Goal: Task Accomplishment & Management: Manage account settings

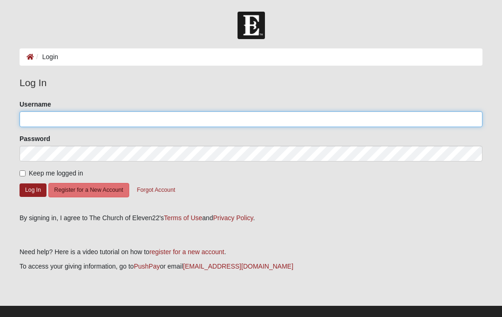
click at [33, 119] on input "Username" at bounding box center [251, 119] width 463 height 16
type input "VK.[PERSON_NAME]"
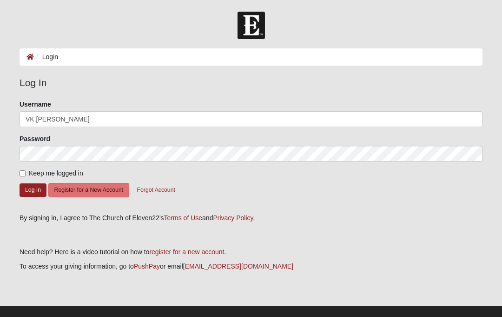
click at [33, 189] on button "Log In" at bounding box center [33, 189] width 27 height 13
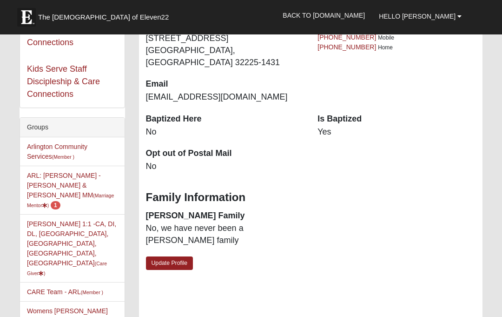
scroll to position [171, 0]
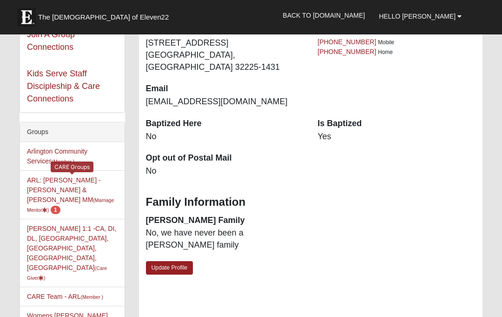
click at [48, 186] on link "ARL: [PERSON_NAME] - [PERSON_NAME] & [PERSON_NAME] (Marriage Mentor ) 1" at bounding box center [70, 194] width 87 height 37
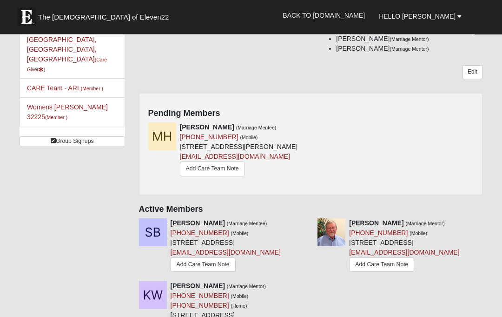
scroll to position [125, 0]
click at [260, 117] on h4 "Pending Members" at bounding box center [311, 113] width 326 height 10
click at [310, 125] on icon at bounding box center [307, 127] width 7 height 7
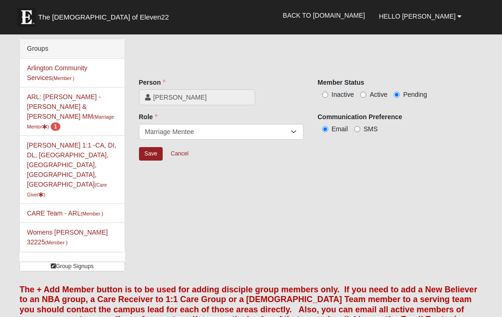
click at [151, 154] on input "Save" at bounding box center [151, 153] width 24 height 13
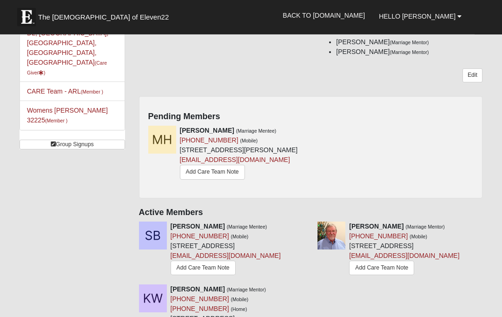
scroll to position [109, 0]
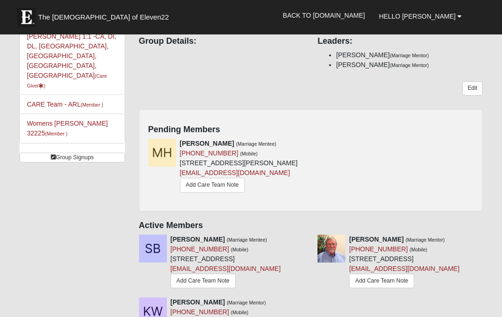
click at [308, 136] on div "Pending Members Malaki Harrington (Marriage Mentee) (904) 305-0738 (Mobile) 282…" at bounding box center [311, 160] width 344 height 102
click at [329, 130] on h4 "Pending Members" at bounding box center [311, 130] width 326 height 10
click at [346, 168] on div "Malaki Harrington (Marriage Mentee) (904) 305-0738 (Mobile) 2828 Cortez Rd Jack…" at bounding box center [311, 170] width 340 height 63
click at [407, 173] on div "Malaki Harrington (Marriage Mentee) (904) 305-0738 (Mobile) 2828 Cortez Rd Jack…" at bounding box center [311, 170] width 340 height 63
click at [193, 192] on link "Add Care Team Note" at bounding box center [212, 185] width 65 height 14
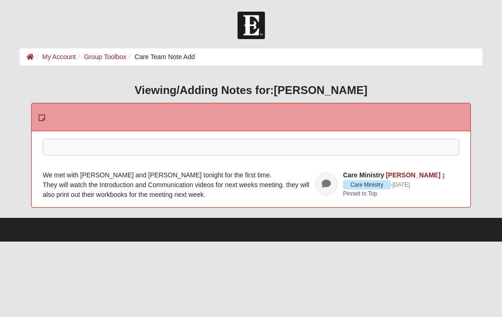
click at [68, 146] on div at bounding box center [251, 159] width 416 height 41
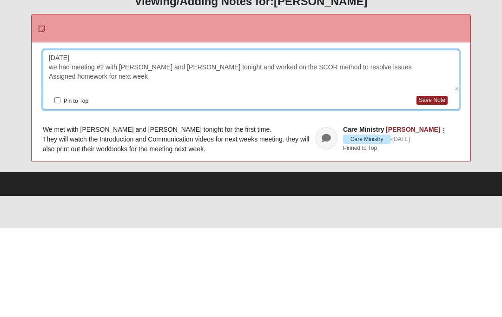
click at [354, 139] on div "Aug 13, 2025 we had meeting #2 with Malaki and Taylor tonight and worked on the…" at bounding box center [251, 159] width 416 height 41
click at [166, 139] on div "Aug 13, 2025 we had meeting #2 with Malaki and Taylor tonight and worked on the…" at bounding box center [251, 159] width 416 height 41
click at [275, 139] on div "Aug 13, 2025 we had meeting #2 with Malaki and Taylor tonight and worked on the…" at bounding box center [251, 159] width 416 height 41
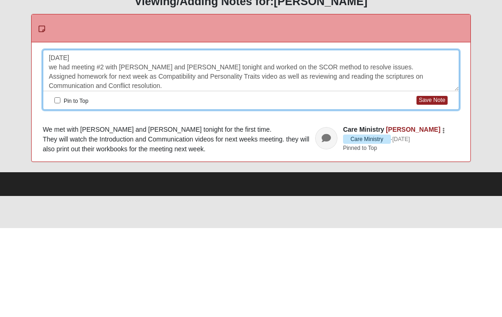
click at [58, 186] on input "Pin to Top" at bounding box center [57, 189] width 6 height 6
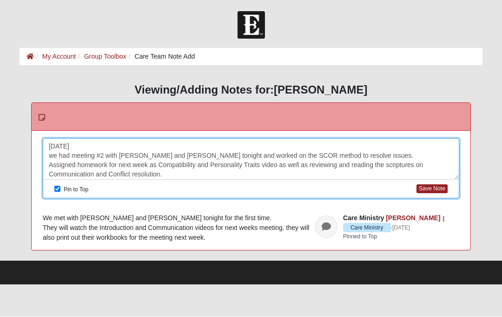
click at [431, 188] on button "Save Note" at bounding box center [432, 189] width 31 height 9
checkbox input "false"
